Goal: Check status: Check status

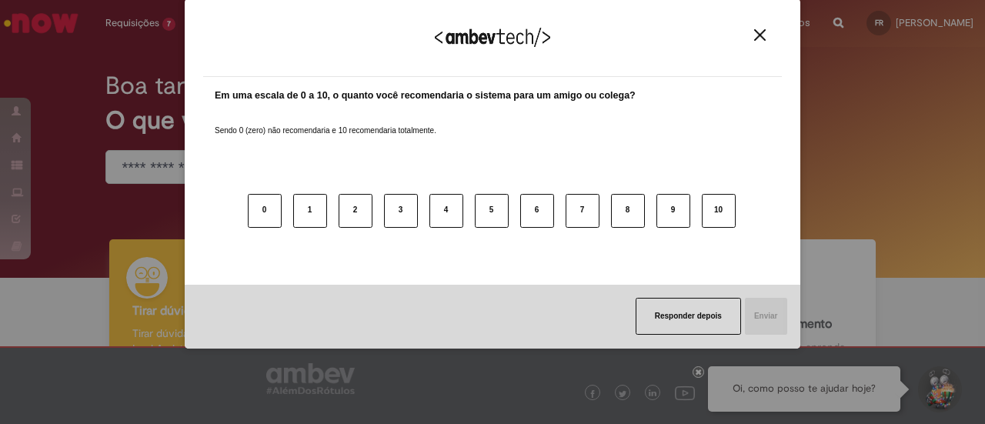
click at [751, 35] on button "Close" at bounding box center [760, 34] width 21 height 13
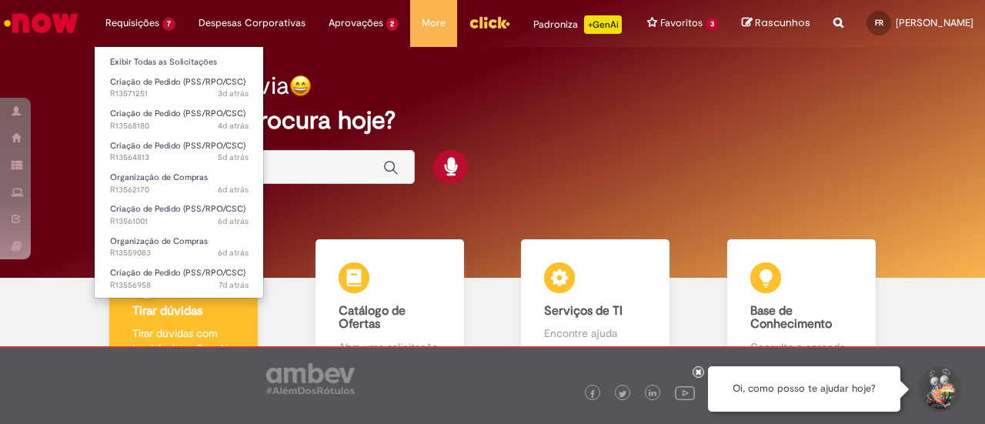
click at [146, 32] on li "Requisições 7 Exibir Todas as Solicitações Criação de Pedido (PSS/RPO/CSC) 3d a…" at bounding box center [140, 23] width 93 height 46
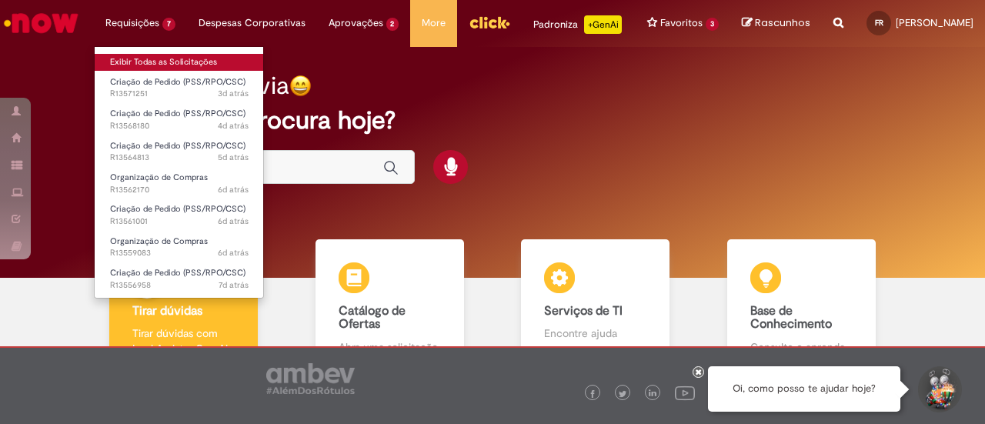
click at [155, 54] on link "Exibir Todas as Solicitações" at bounding box center [179, 62] width 169 height 17
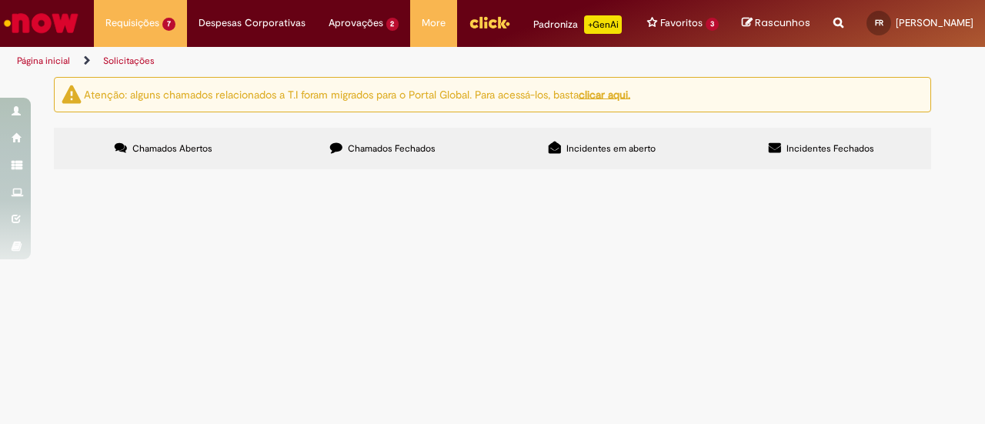
drag, startPoint x: 367, startPoint y: 144, endPoint x: 381, endPoint y: 159, distance: 20.2
click at [372, 150] on label "Chamados Fechados" at bounding box center [382, 149] width 219 height 42
click at [383, 155] on span "Chamados Fechados" at bounding box center [392, 148] width 88 height 12
click at [0, 0] on td "Merchandising (MKT)" at bounding box center [0, 0] width 0 height 0
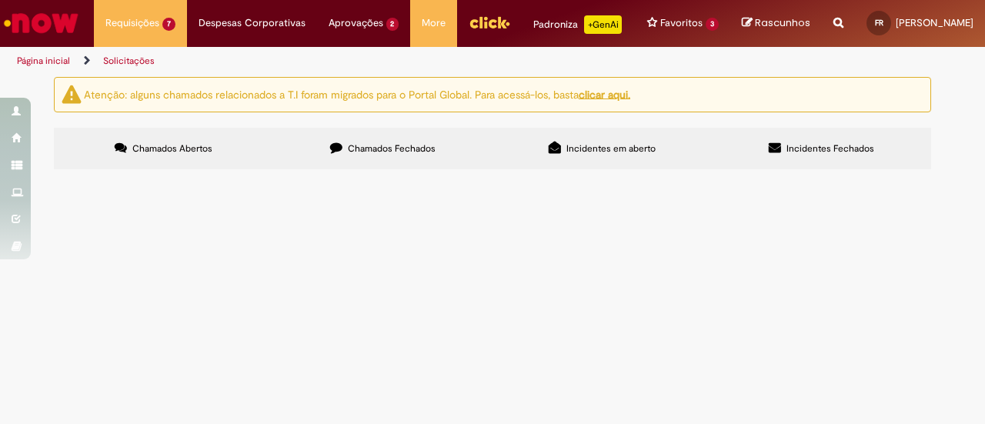
click at [0, 0] on span "Merchandising (MKT)" at bounding box center [0, 0] width 0 height 0
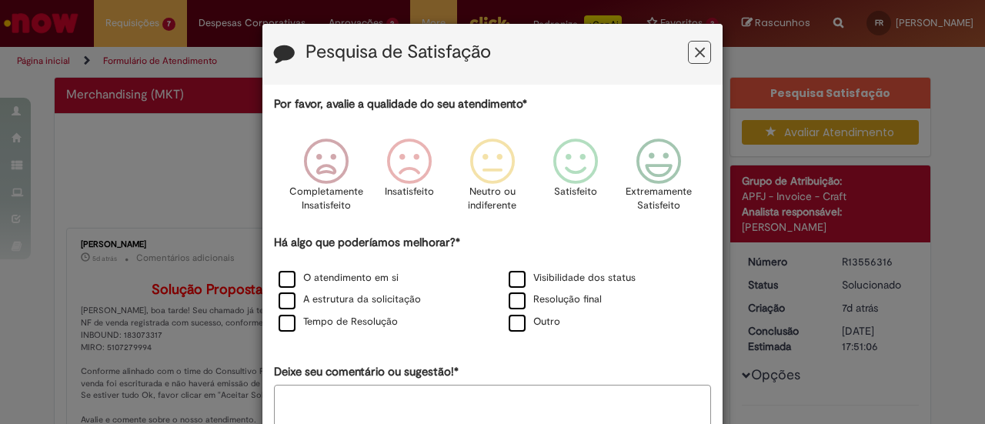
click at [698, 41] on button "Feedback" at bounding box center [699, 52] width 23 height 23
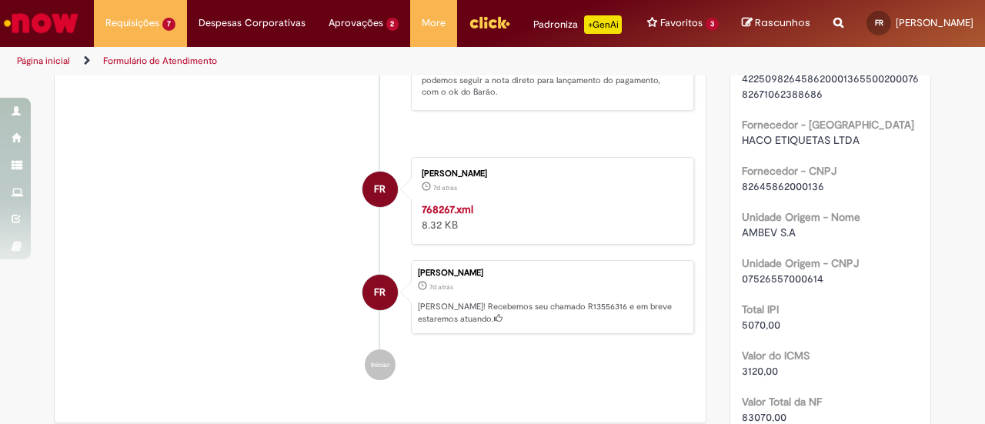
scroll to position [847, 0]
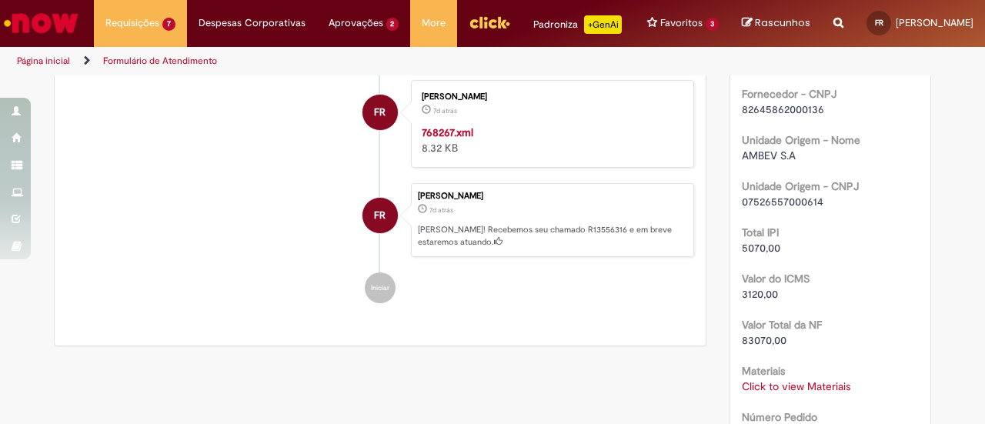
click at [444, 139] on strong "768267.xml" at bounding box center [448, 132] width 52 height 14
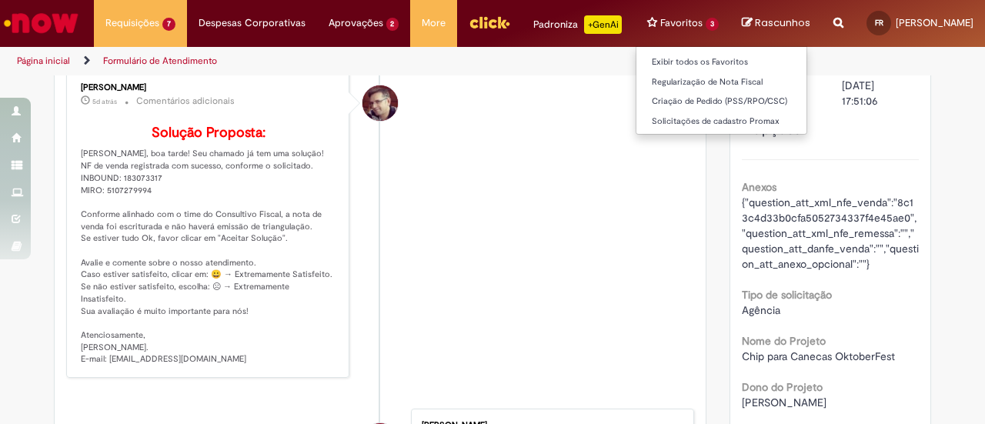
scroll to position [154, 0]
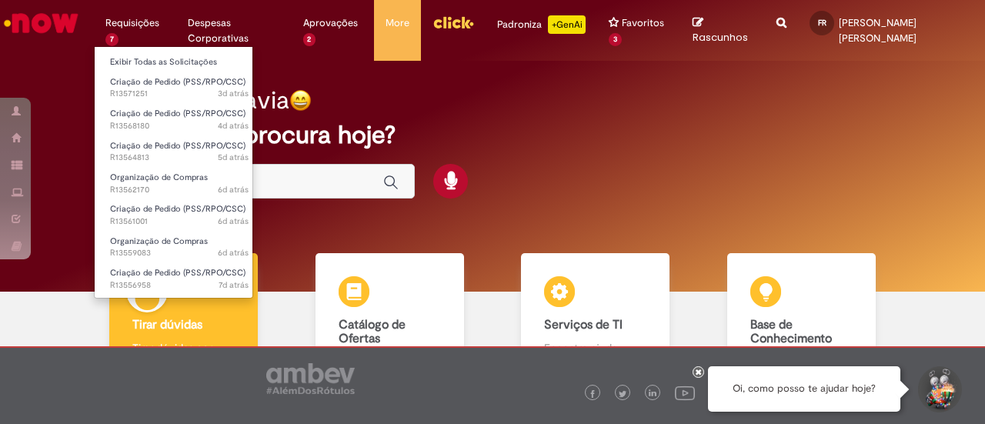
click at [166, 72] on li "Criação de Pedido (PSS/RPO/CSC) 3d atrás 3 dias atrás R13571251" at bounding box center [179, 87] width 169 height 32
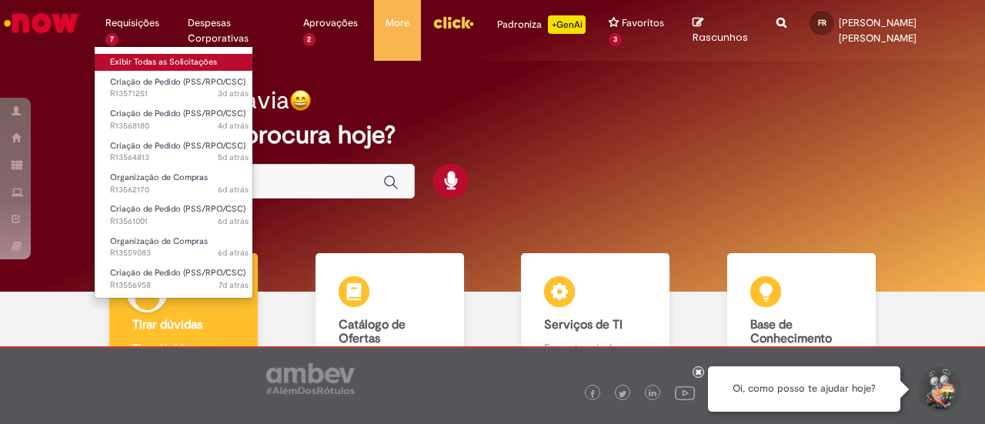
click at [172, 65] on link "Exibir Todas as Solicitações" at bounding box center [179, 62] width 169 height 17
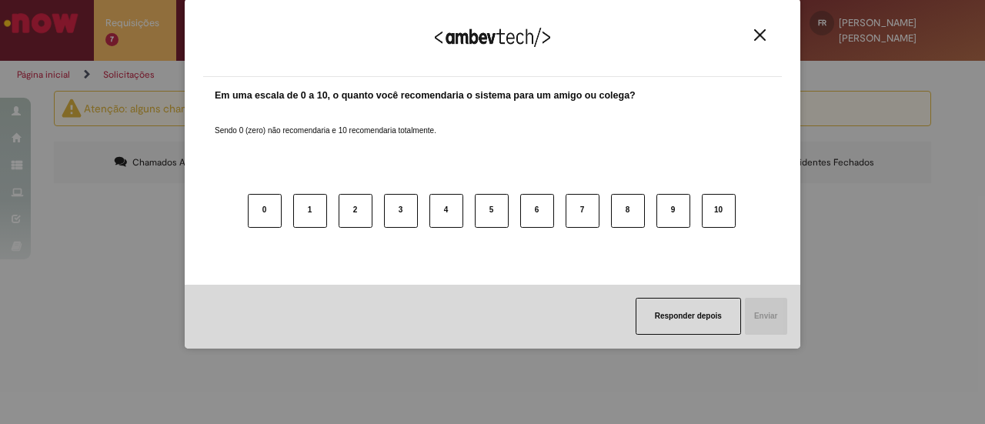
click at [762, 39] on img "Close" at bounding box center [761, 35] width 12 height 12
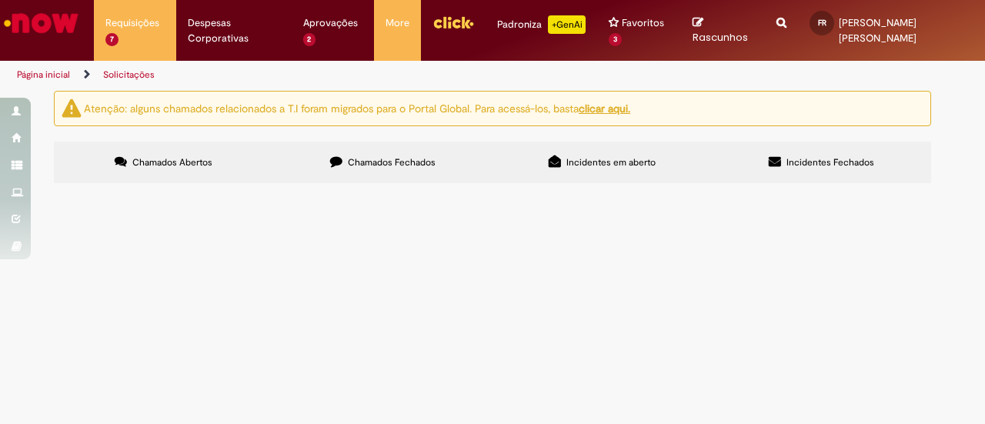
click at [388, 143] on label "Chamados Fechados" at bounding box center [382, 163] width 219 height 42
drag, startPoint x: 116, startPoint y: 340, endPoint x: 69, endPoint y: 336, distance: 47.1
click at [0, 0] on td "R13556316" at bounding box center [0, 0] width 0 height 0
copy span "R13556316"
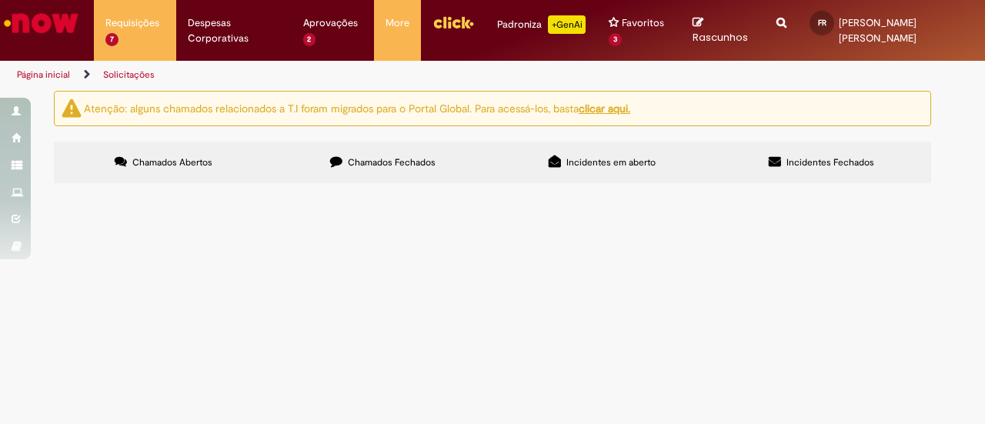
scroll to position [0, 0]
